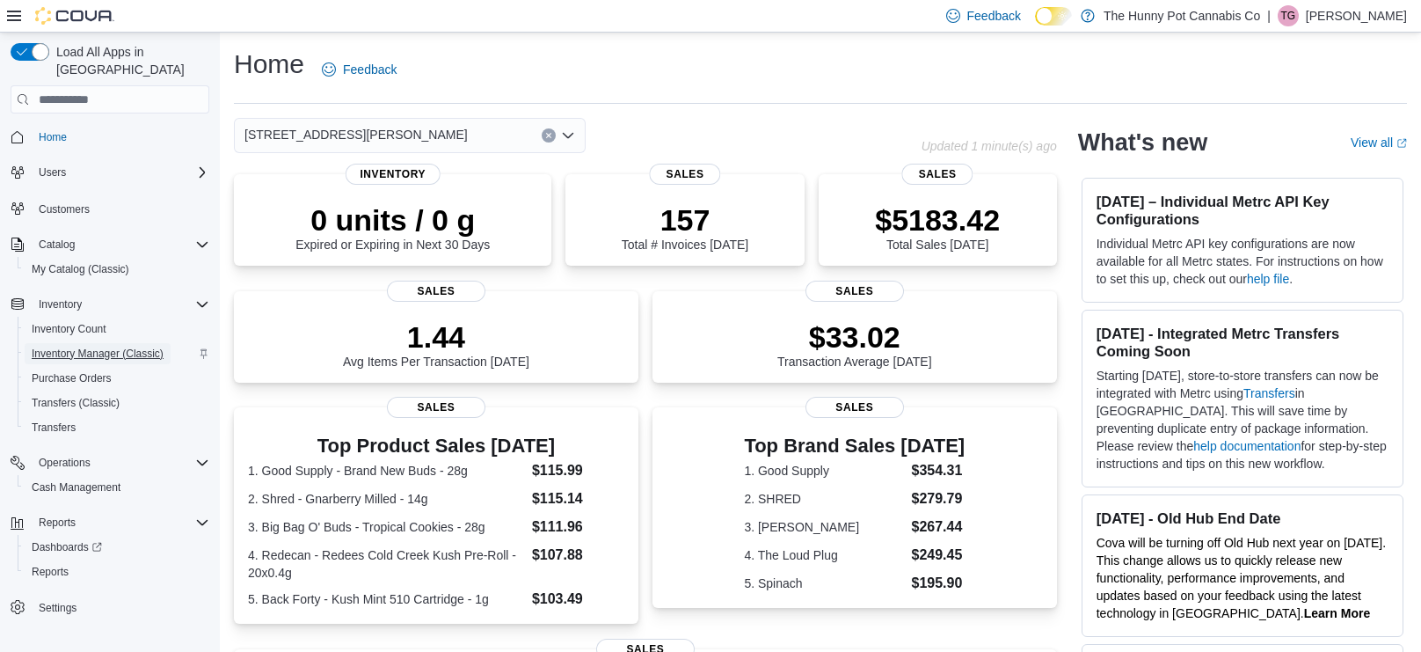
click at [98, 346] on span "Inventory Manager (Classic)" at bounding box center [98, 353] width 132 height 14
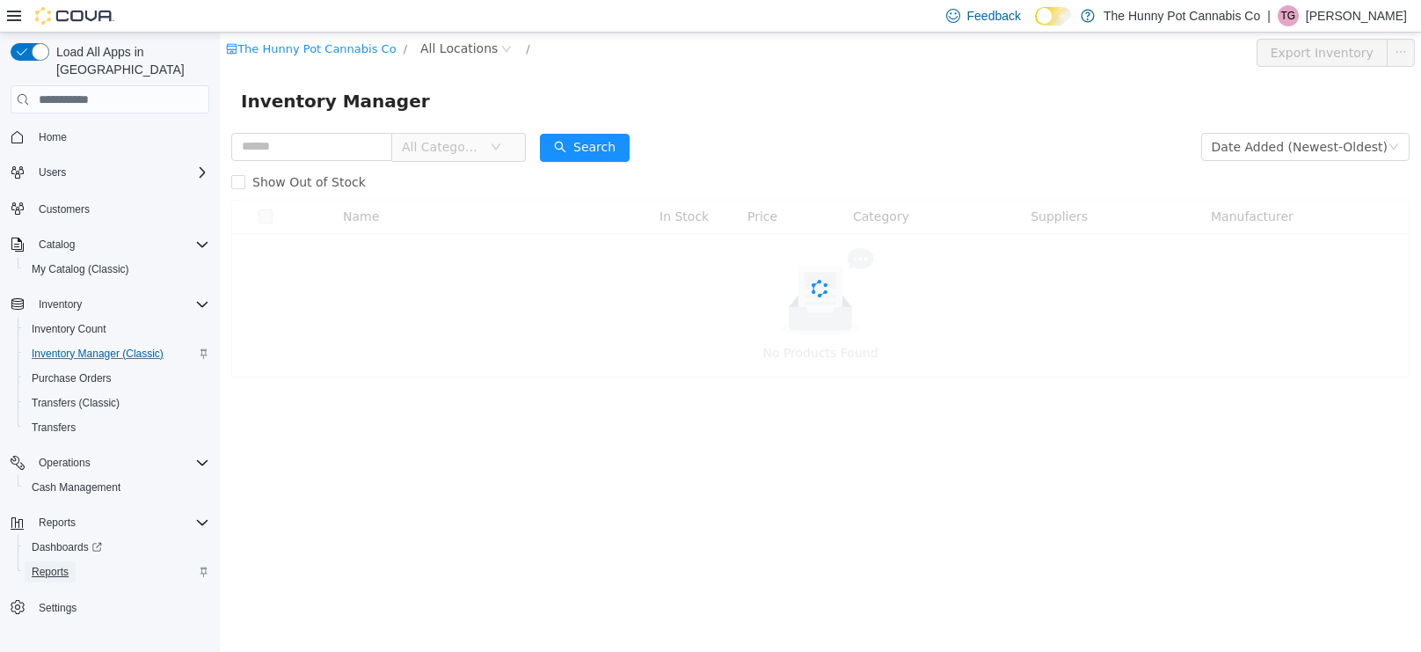
click at [54, 565] on span "Reports" at bounding box center [50, 572] width 37 height 14
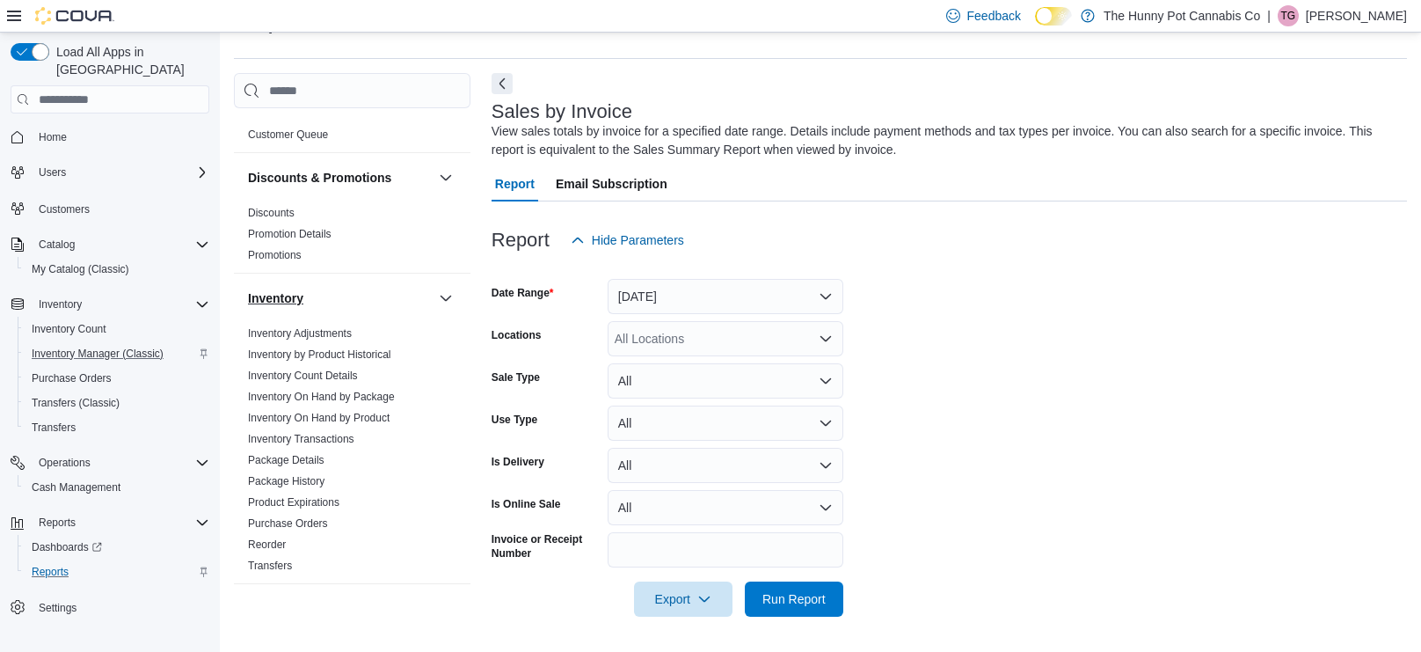
scroll to position [137, 0]
click at [368, 407] on link "Inventory On Hand by Product" at bounding box center [319, 413] width 142 height 12
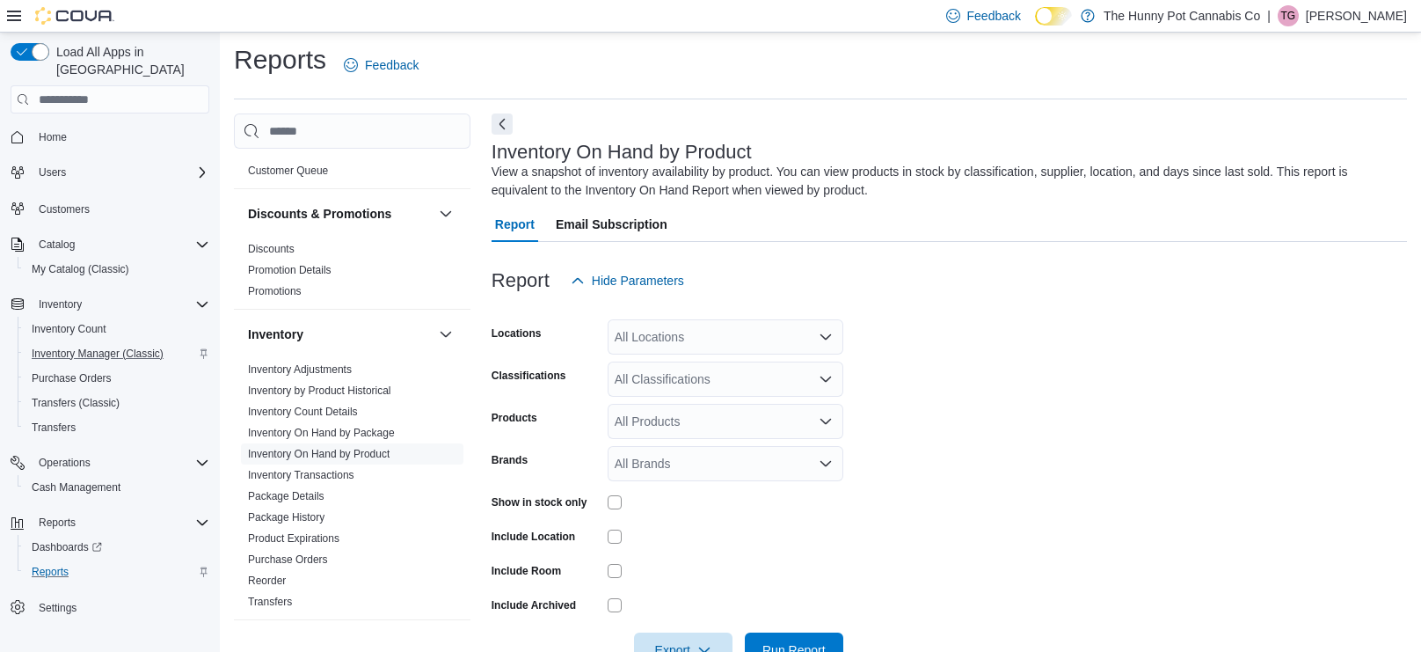
scroll to position [55, 0]
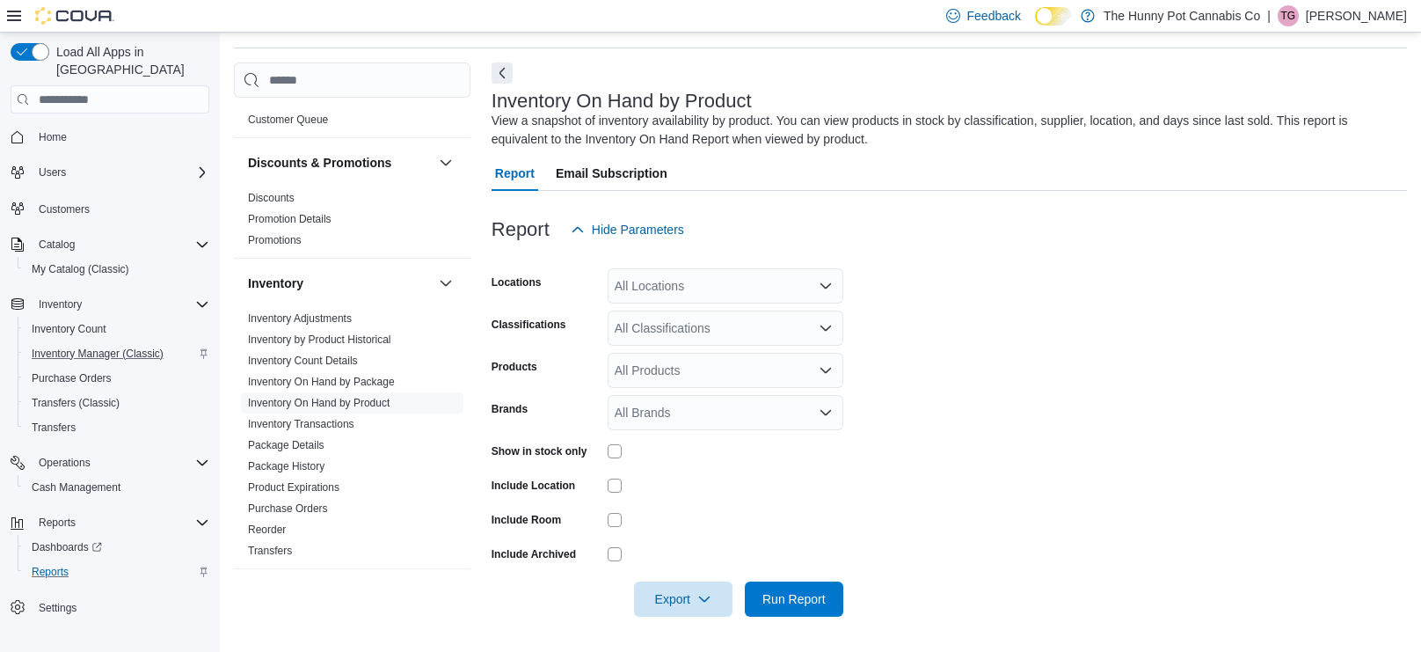
click at [764, 285] on div "All Locations" at bounding box center [726, 285] width 236 height 35
type input "***"
click at [763, 309] on div "[STREET_ADDRESS][PERSON_NAME]" at bounding box center [725, 316] width 215 height 18
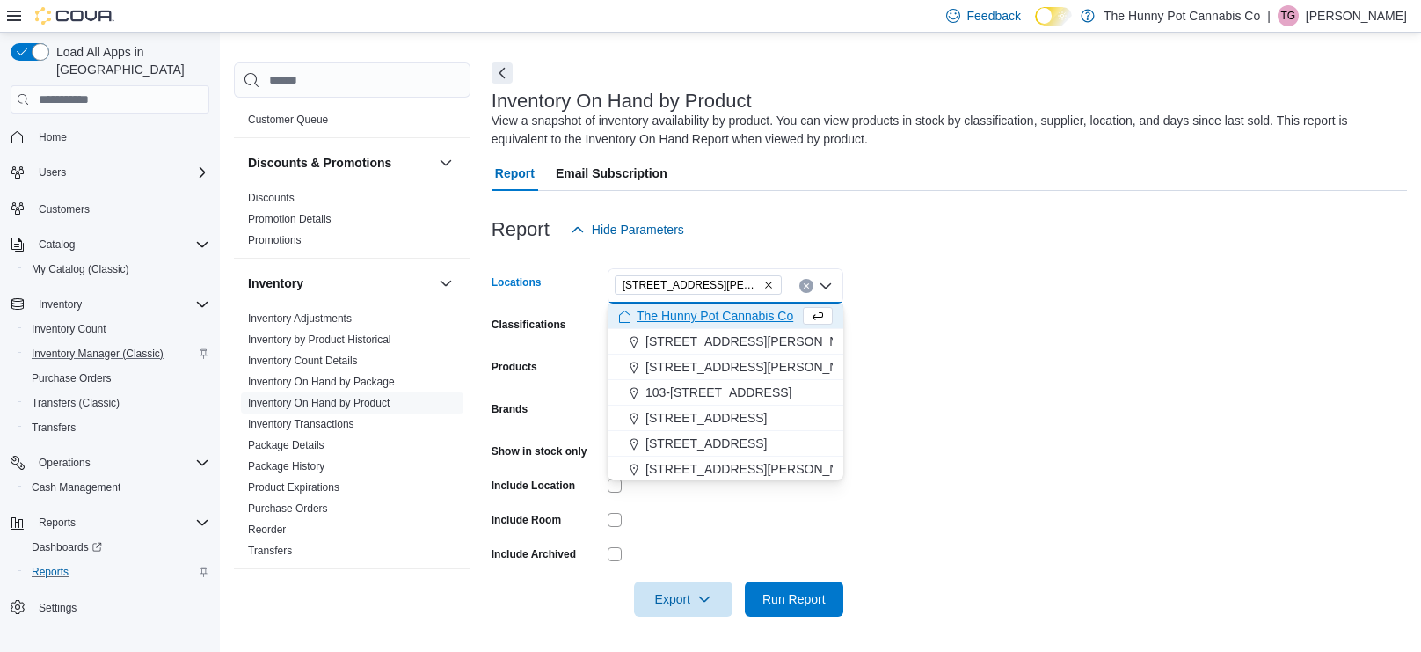
click at [726, 540] on div at bounding box center [726, 553] width 236 height 27
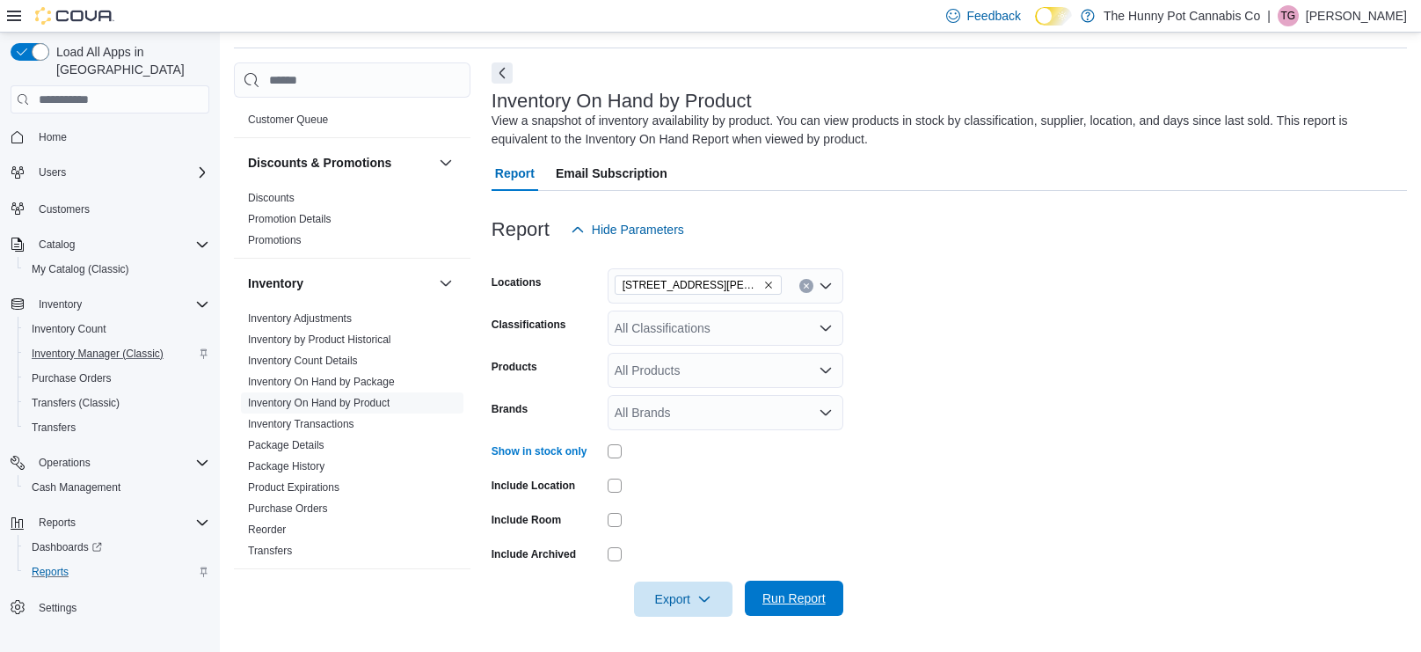
click at [799, 604] on span "Run Report" at bounding box center [793, 598] width 63 height 18
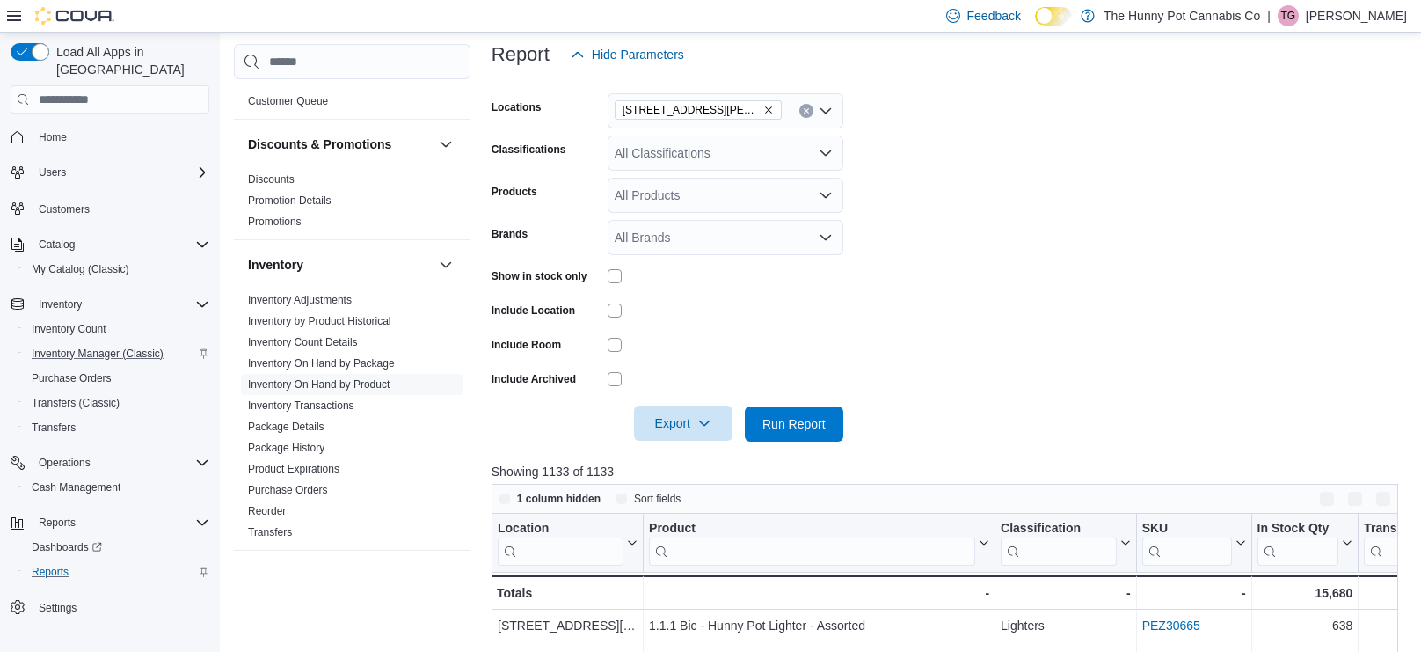
scroll to position [297, 0]
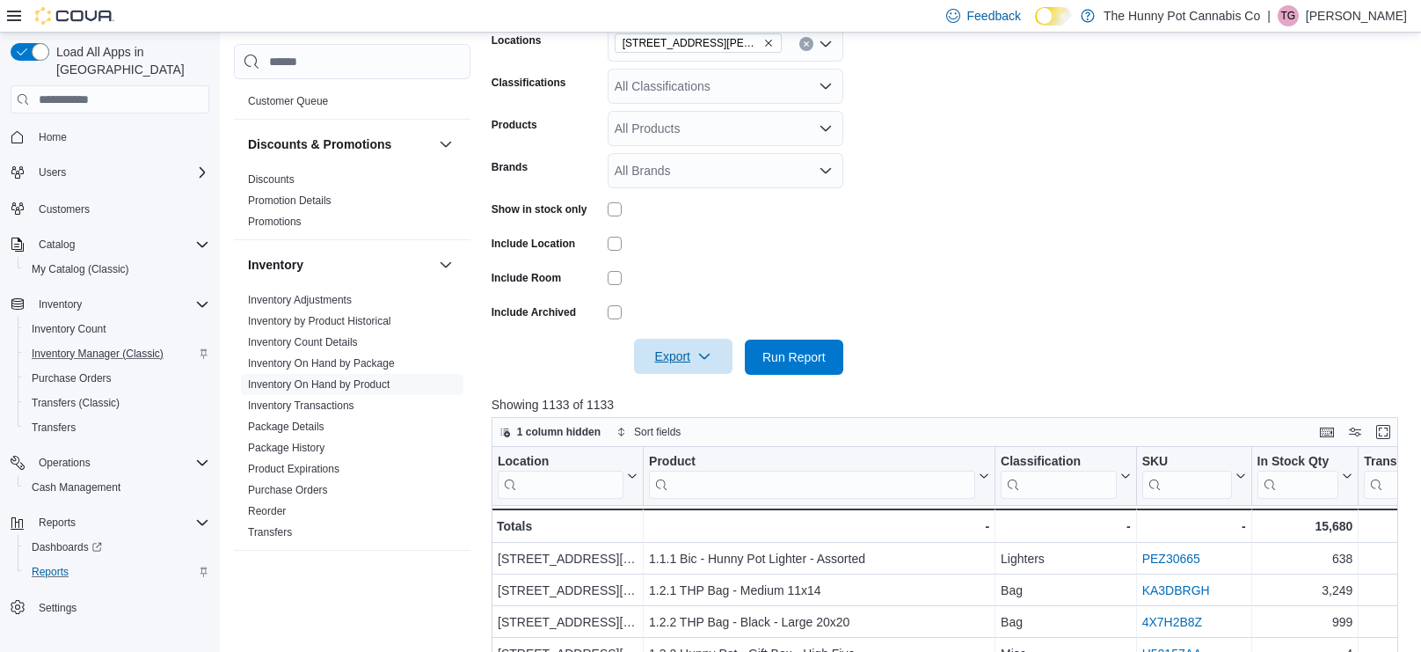
click at [656, 355] on span "Export" at bounding box center [683, 356] width 77 height 35
click at [669, 390] on span "Export to Excel" at bounding box center [685, 392] width 79 height 14
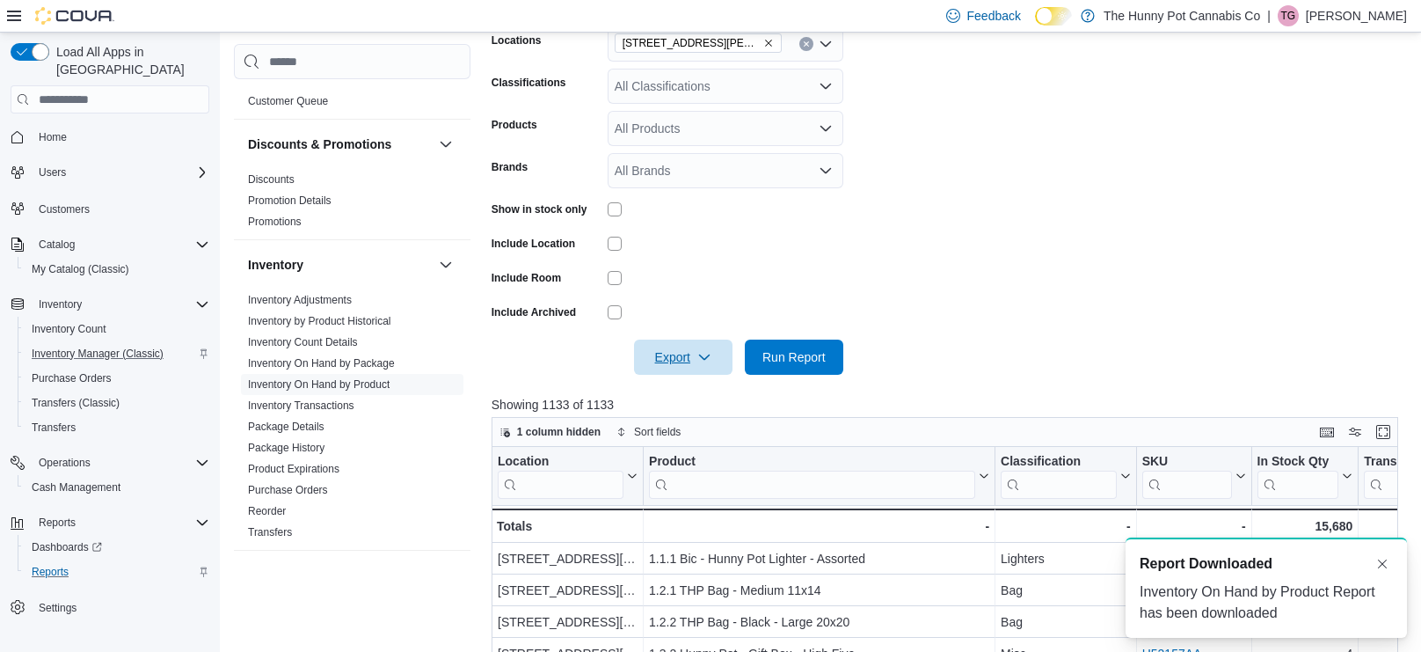
scroll to position [0, 0]
